Goal: Information Seeking & Learning: Check status

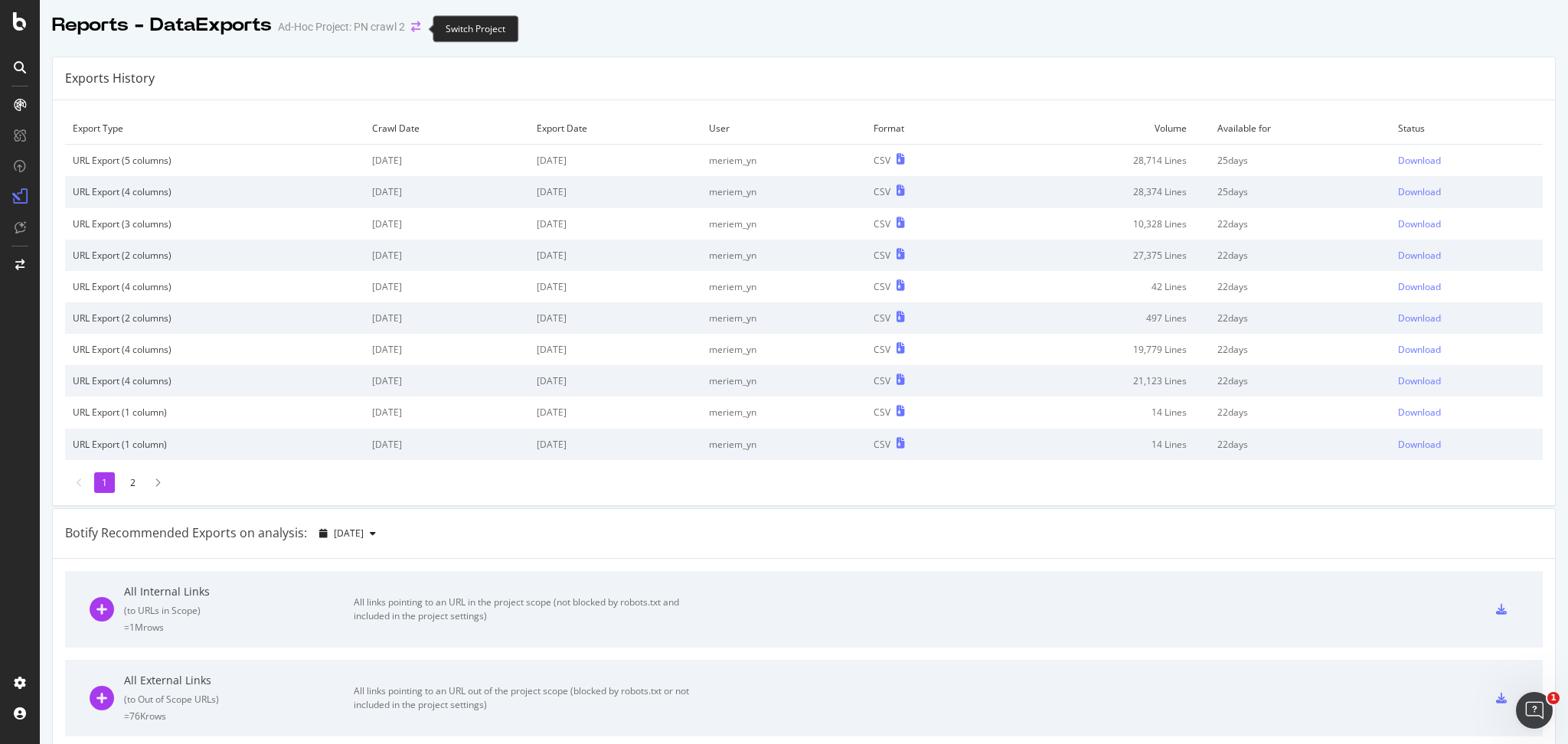
click at [411, 27] on icon "arrow-right-arrow-left" at bounding box center [416, 26] width 9 height 11
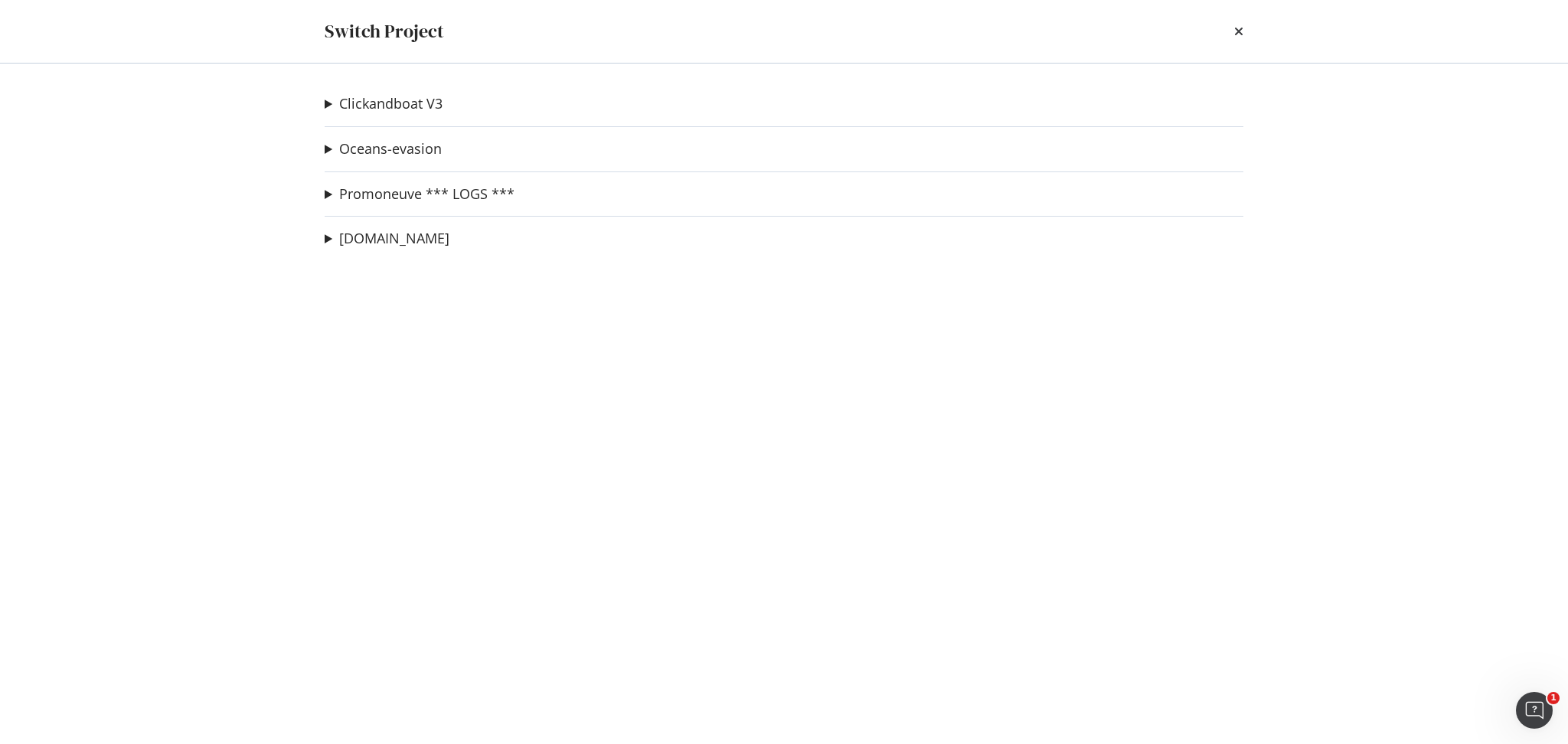
click at [326, 195] on summary "Promoneuve *** LOGS ***" at bounding box center [420, 194] width 190 height 20
click at [375, 221] on link "PN crawl 2" at bounding box center [377, 224] width 81 height 16
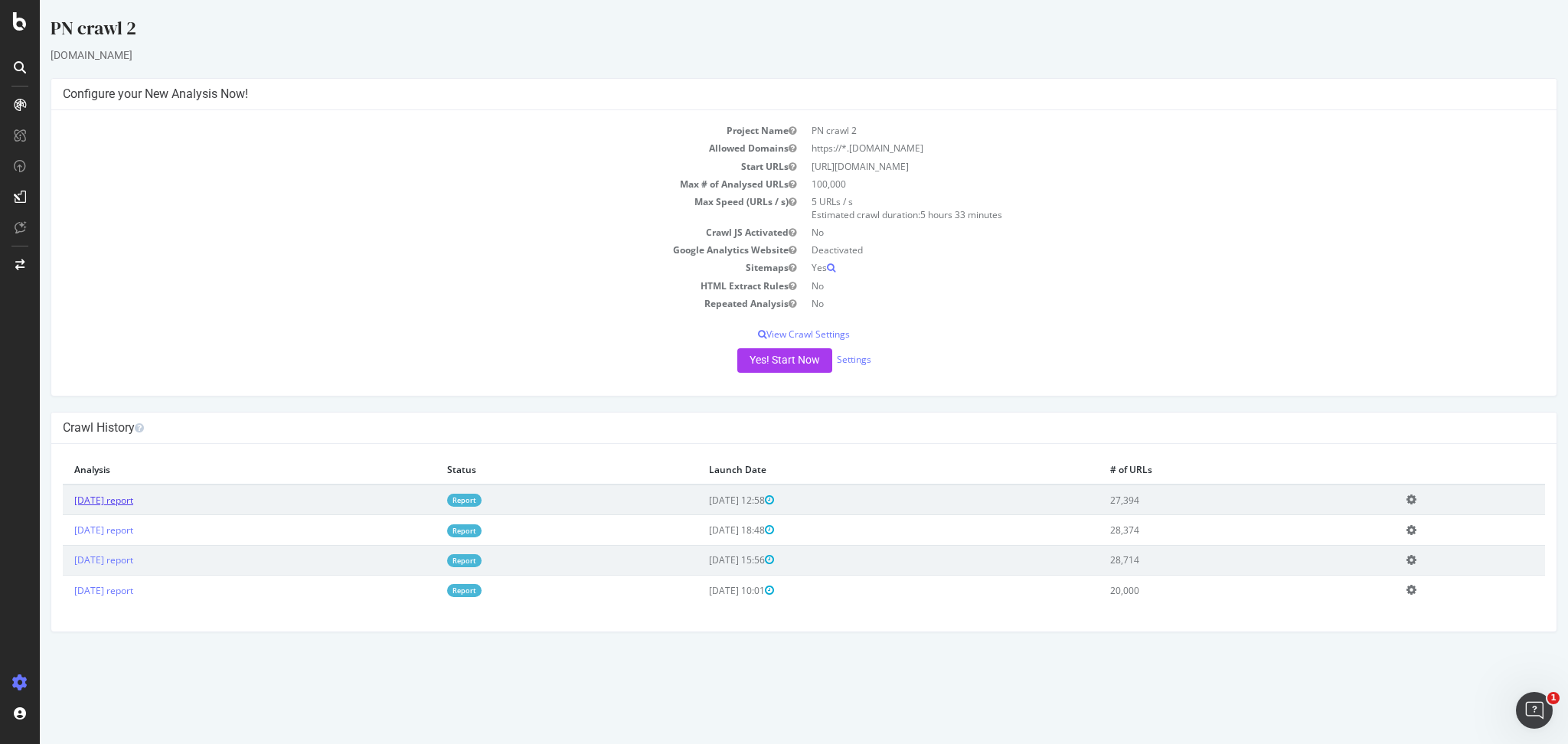
click at [110, 498] on link "[DATE] report" at bounding box center [103, 499] width 59 height 13
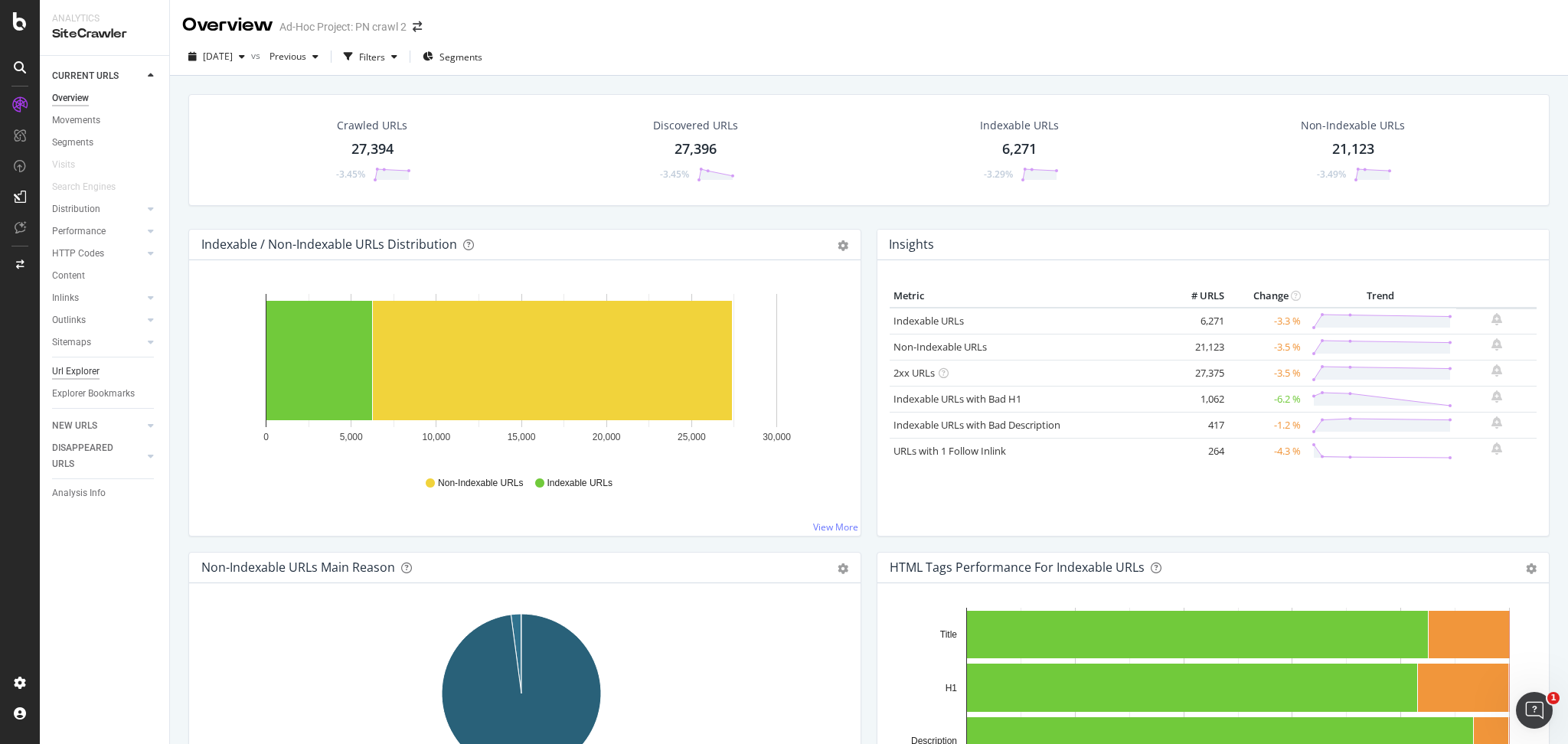
click at [63, 375] on div "Url Explorer" at bounding box center [110, 372] width 117 height 22
click at [63, 375] on div "Url Explorer" at bounding box center [76, 371] width 47 height 16
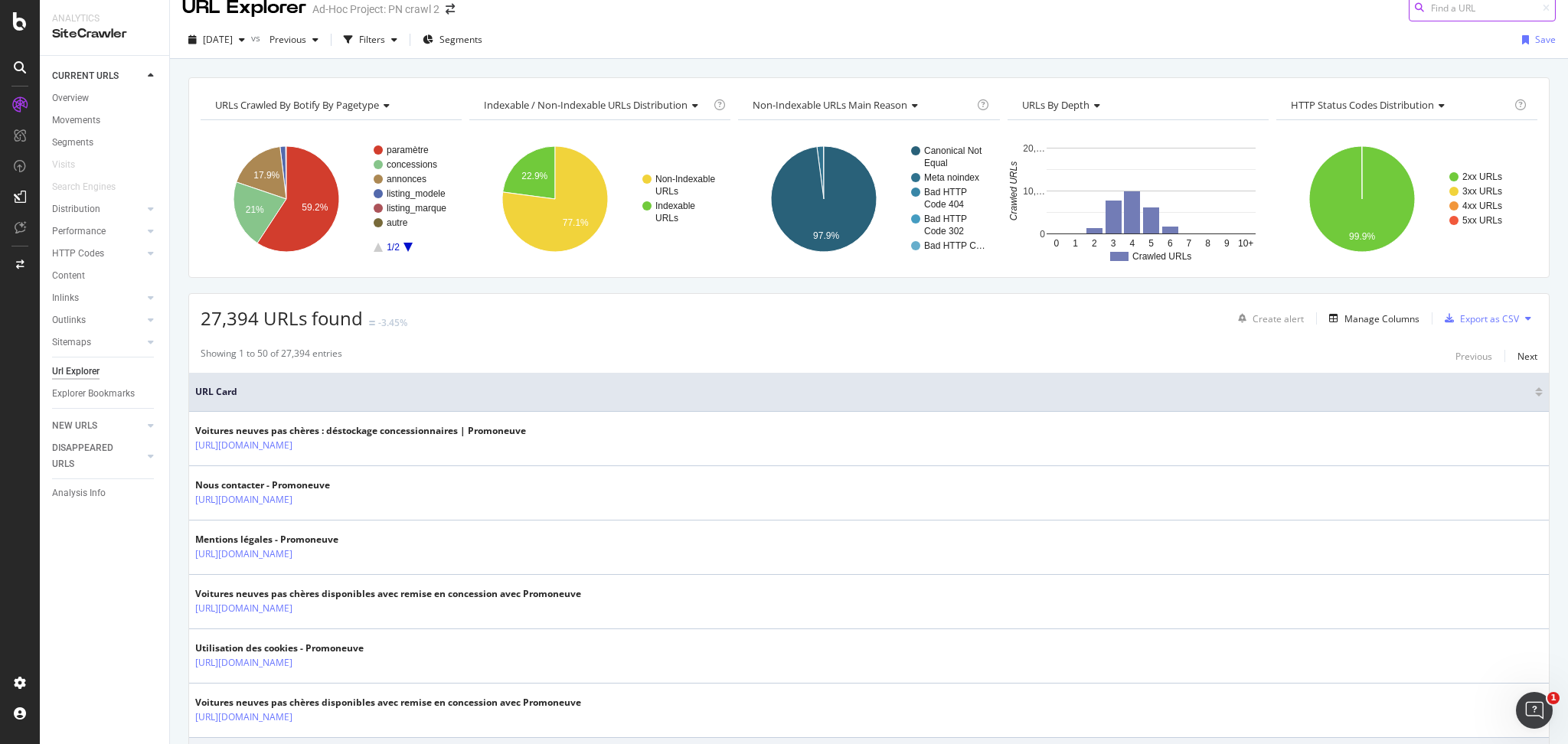
scroll to position [13, 0]
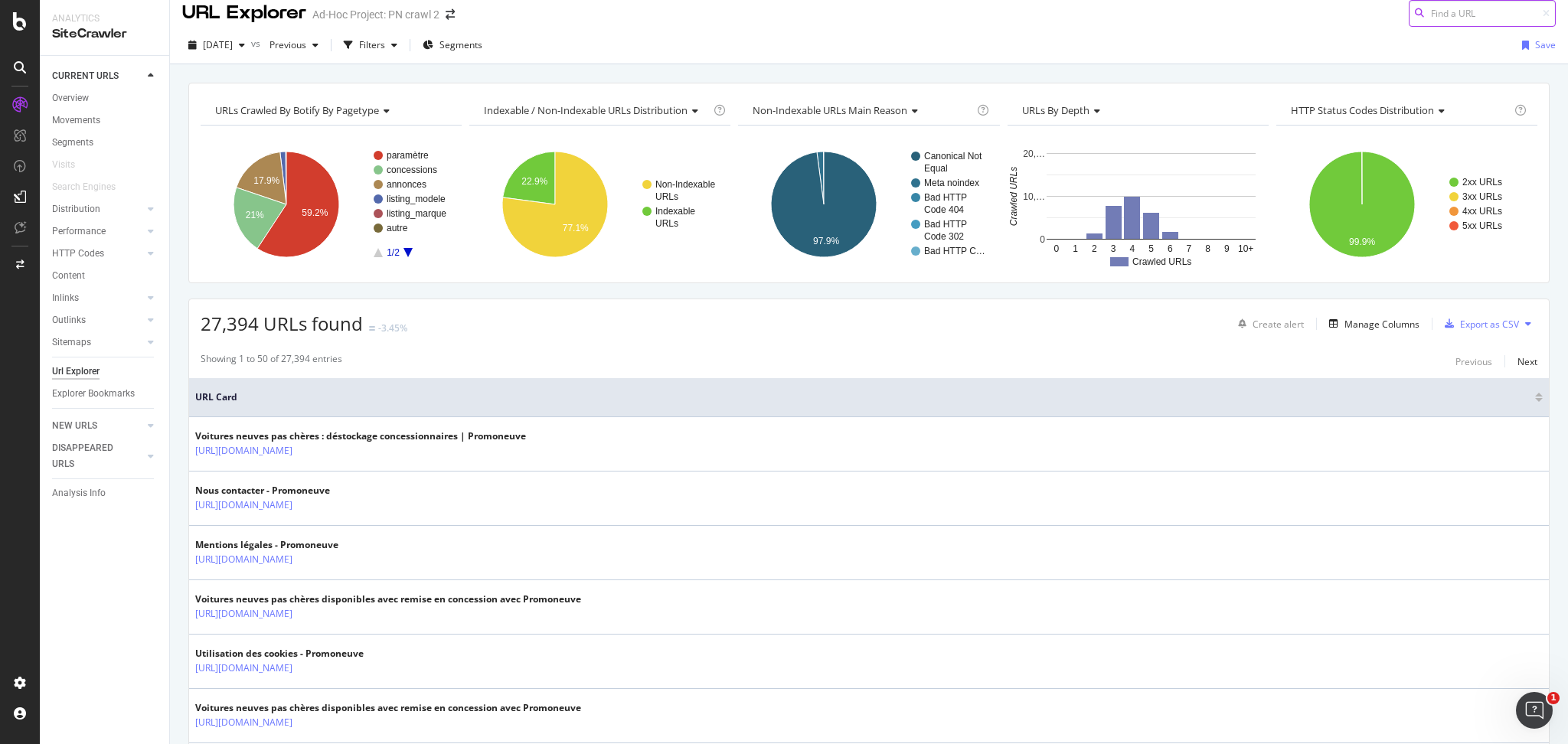
click at [1452, 13] on input at bounding box center [1482, 13] width 147 height 27
paste input "[URL][DOMAIN_NAME]"
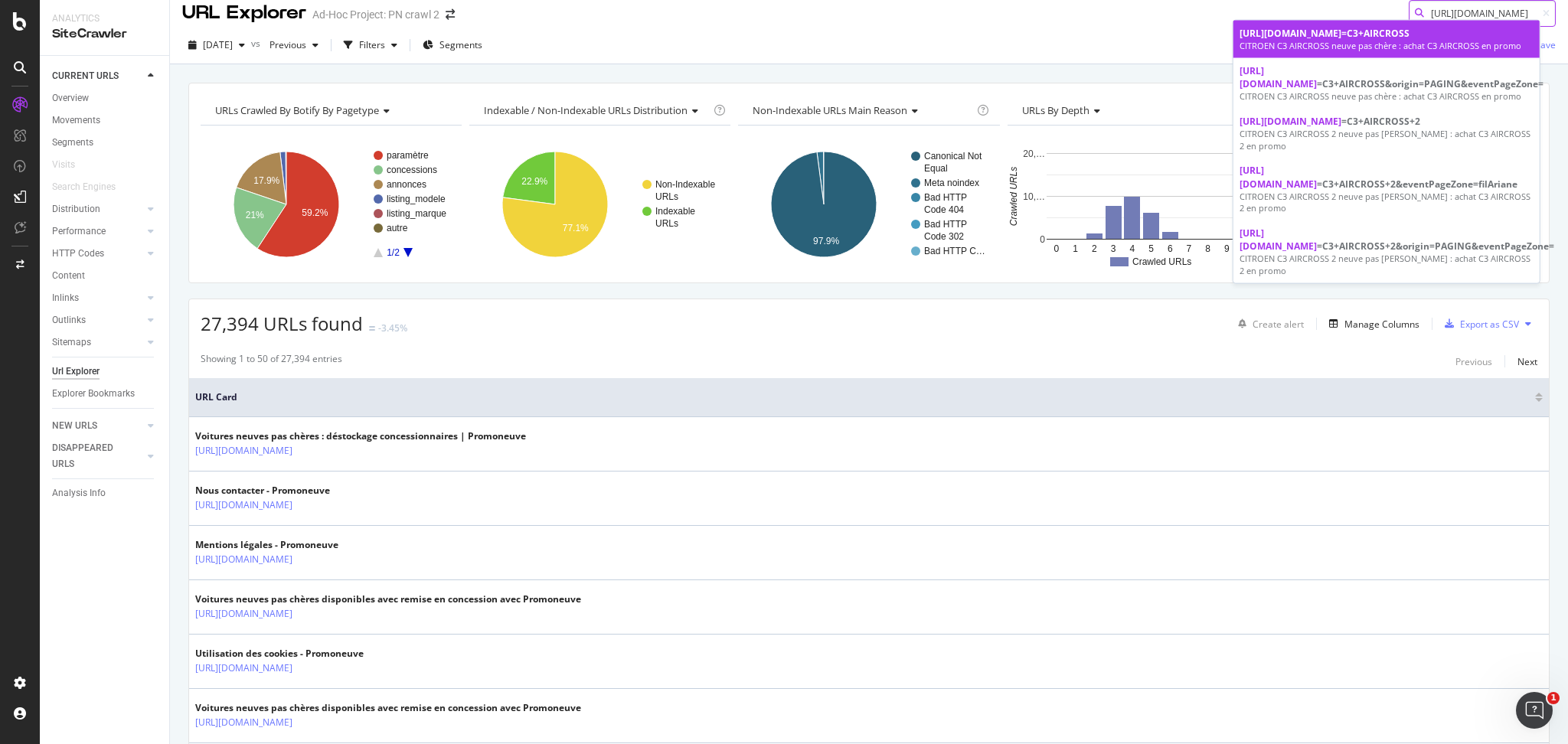
type input "[URL][DOMAIN_NAME]"
click at [1342, 37] on span "[URL][DOMAIN_NAME]" at bounding box center [1290, 33] width 102 height 13
